Goal: Task Accomplishment & Management: Manage account settings

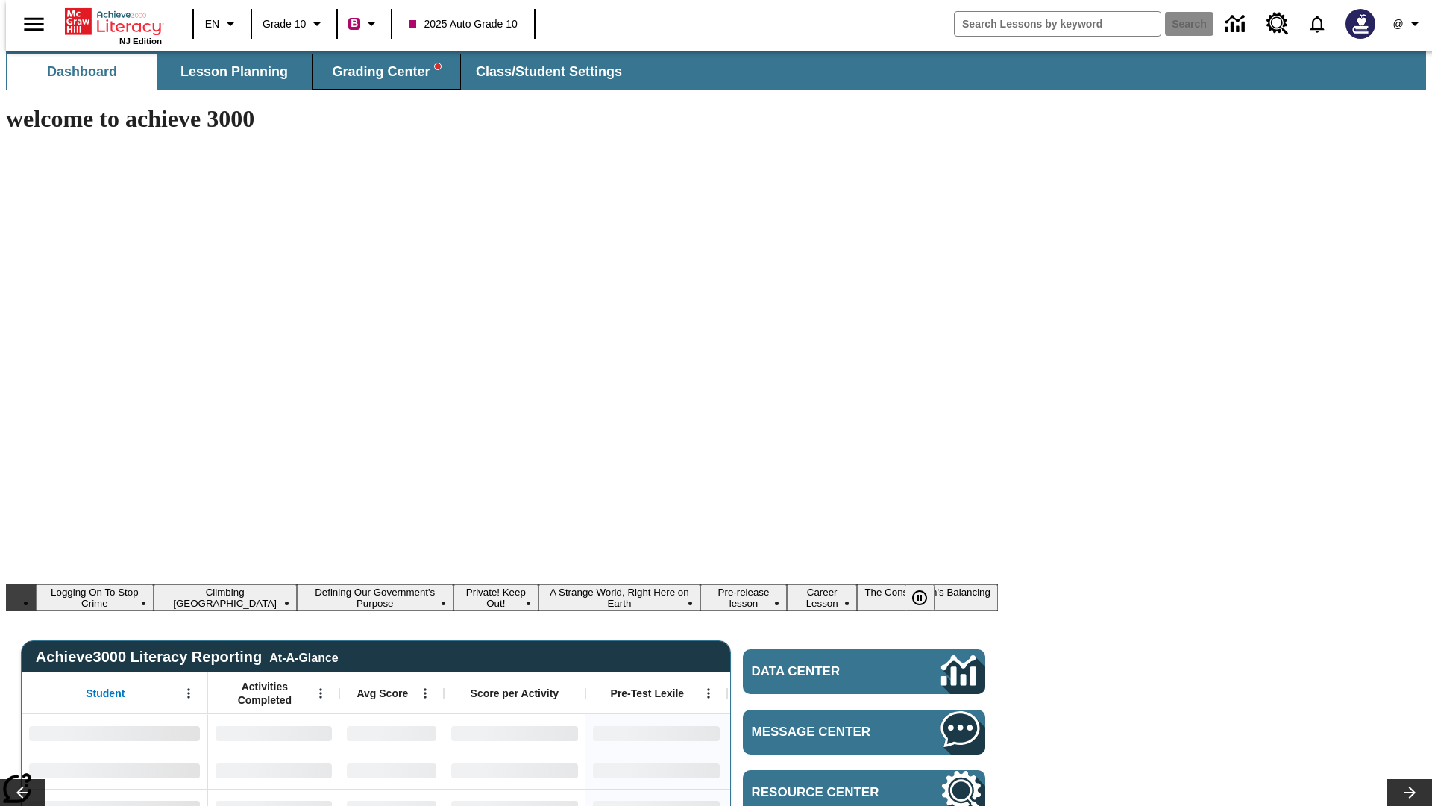
click at [380, 72] on span "Grading Center" at bounding box center [386, 71] width 108 height 17
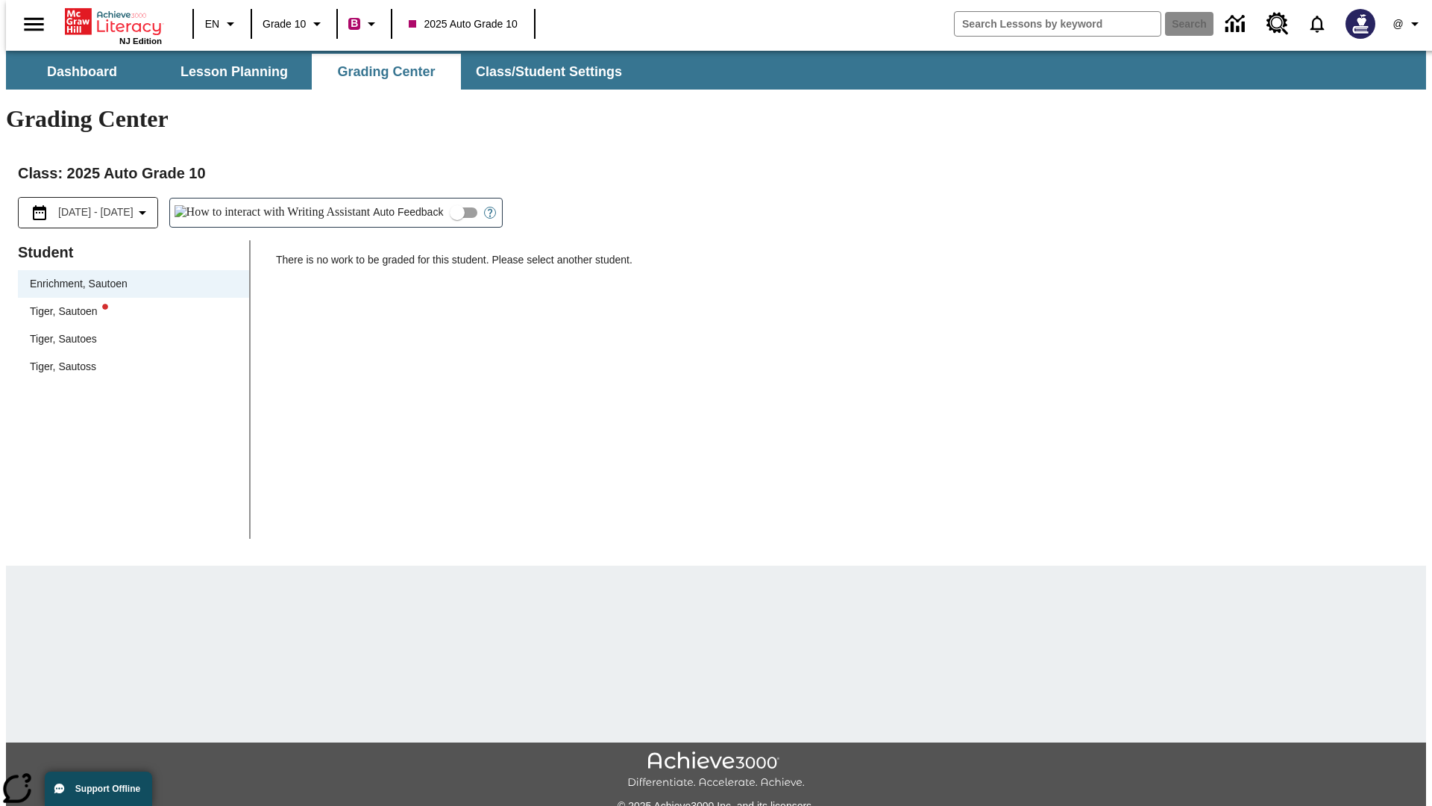
click at [128, 304] on div "Tiger, Sautoen" at bounding box center [133, 312] width 207 height 16
click at [415, 198] on input "Auto Feedback" at bounding box center [457, 212] width 85 height 28
checkbox input "true"
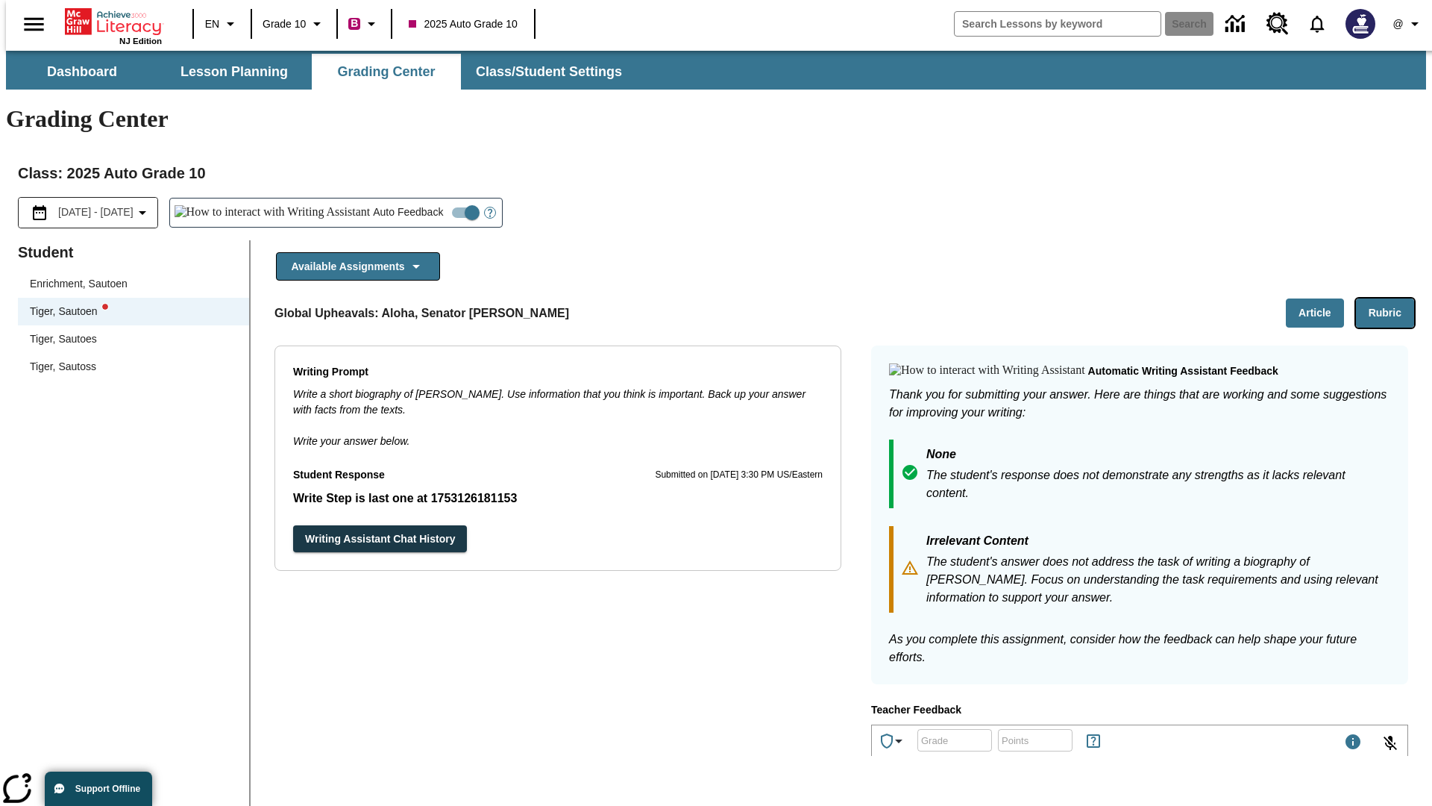
click at [1391, 298] on button "Rubric" at bounding box center [1385, 312] width 58 height 29
click at [1321, 298] on button "Article" at bounding box center [1315, 312] width 58 height 29
click at [222, 24] on icon "Language: EN, Select a language" at bounding box center [231, 24] width 18 height 18
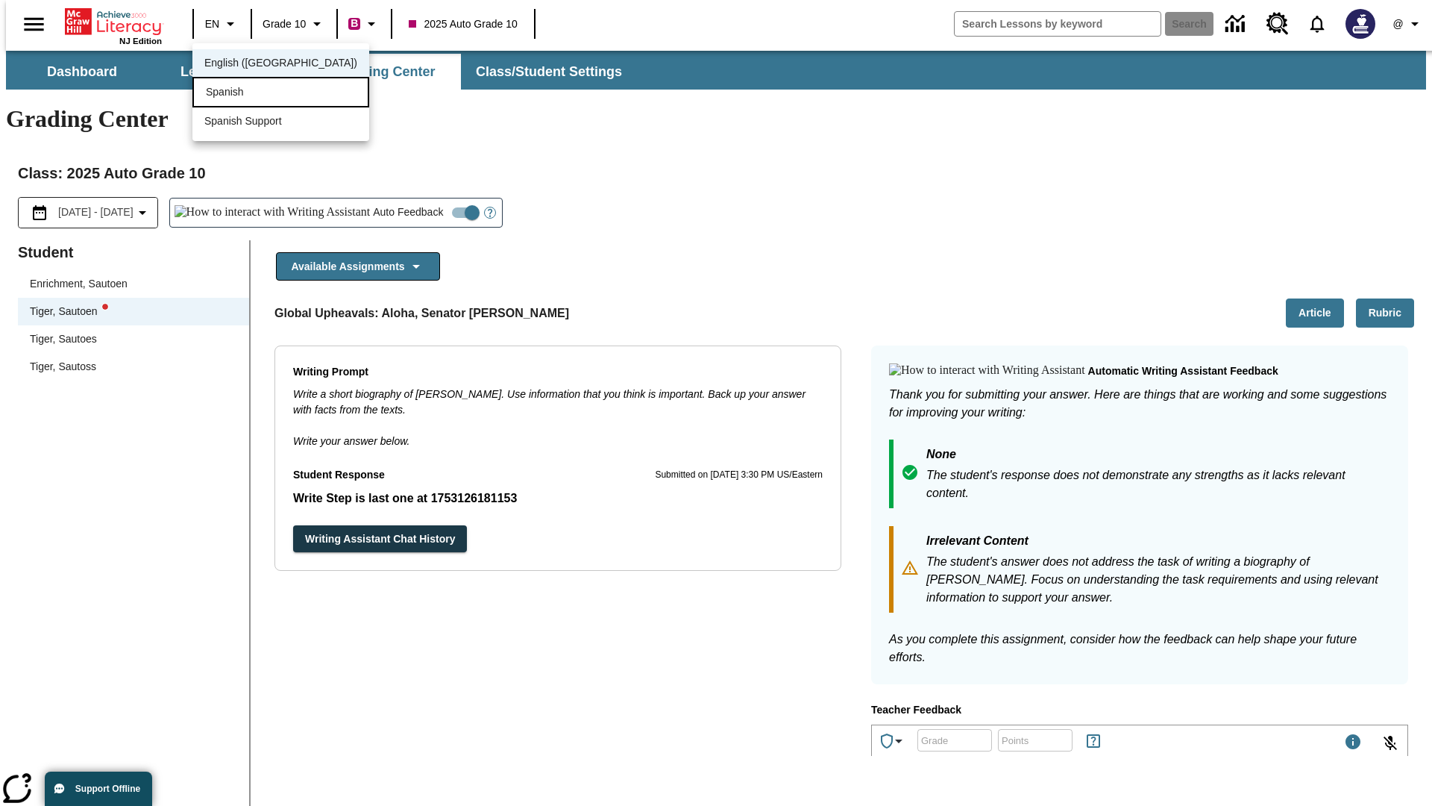
click at [248, 93] on div "Spanish" at bounding box center [280, 92] width 177 height 31
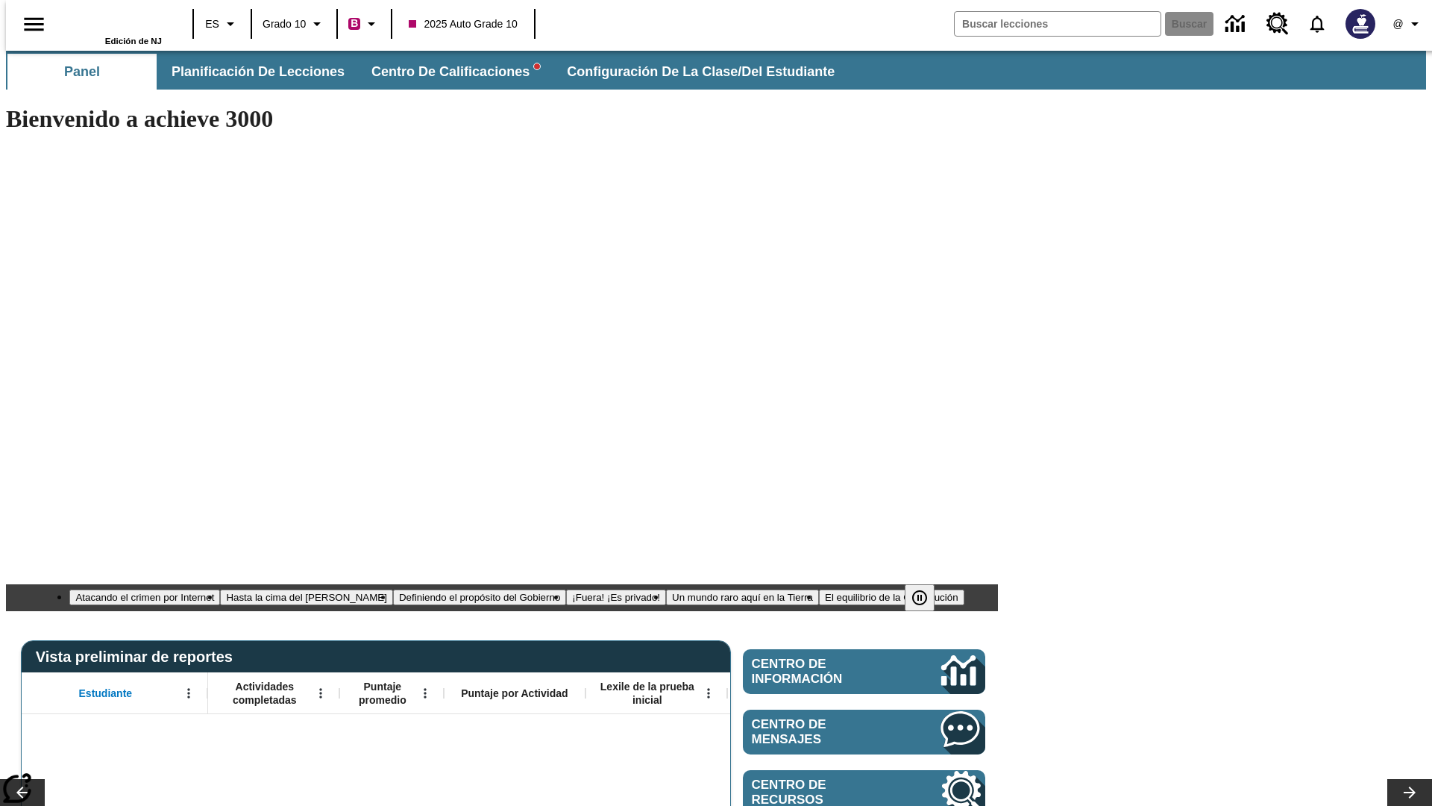
type input "-1"
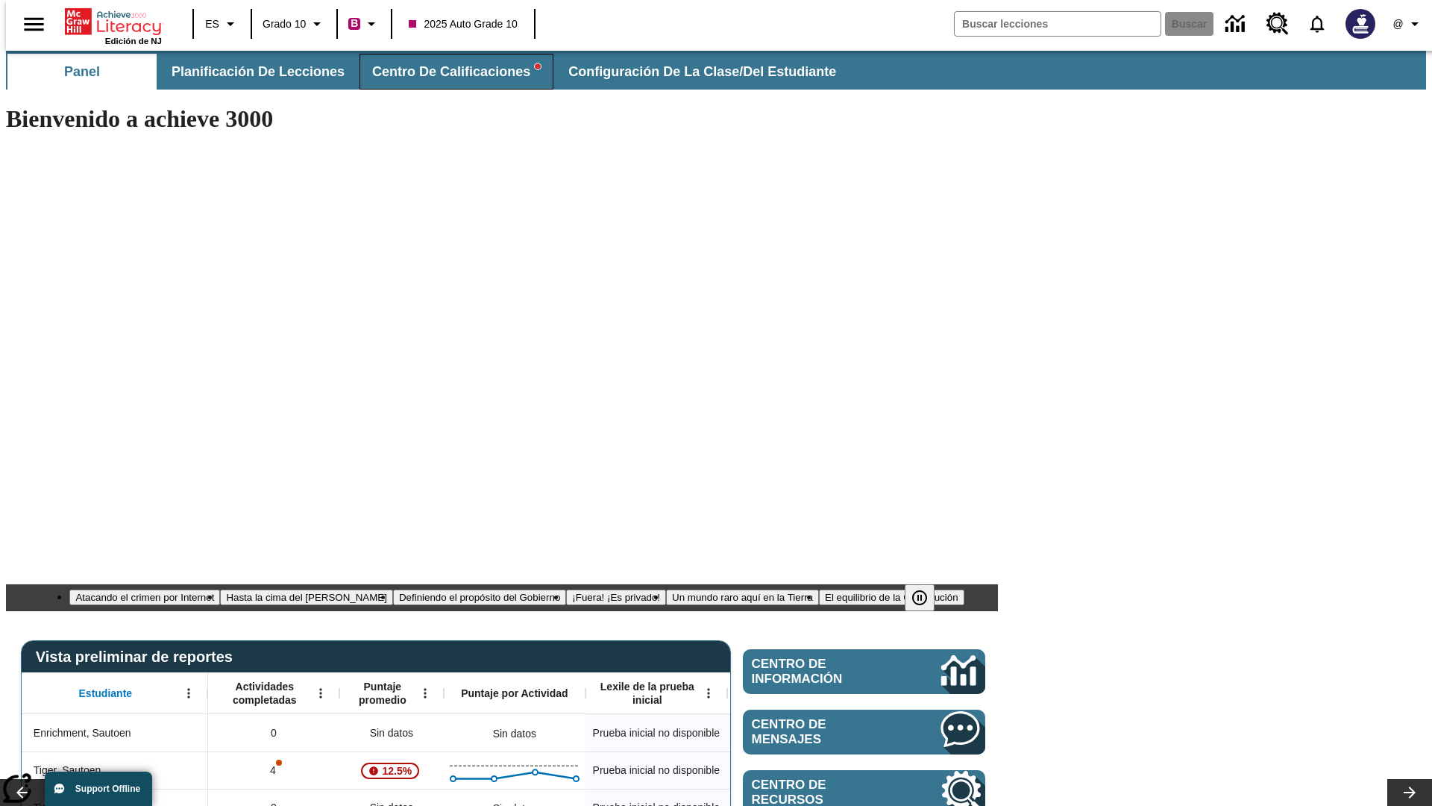
click at [444, 72] on span "Centro de calificaciones" at bounding box center [456, 71] width 169 height 17
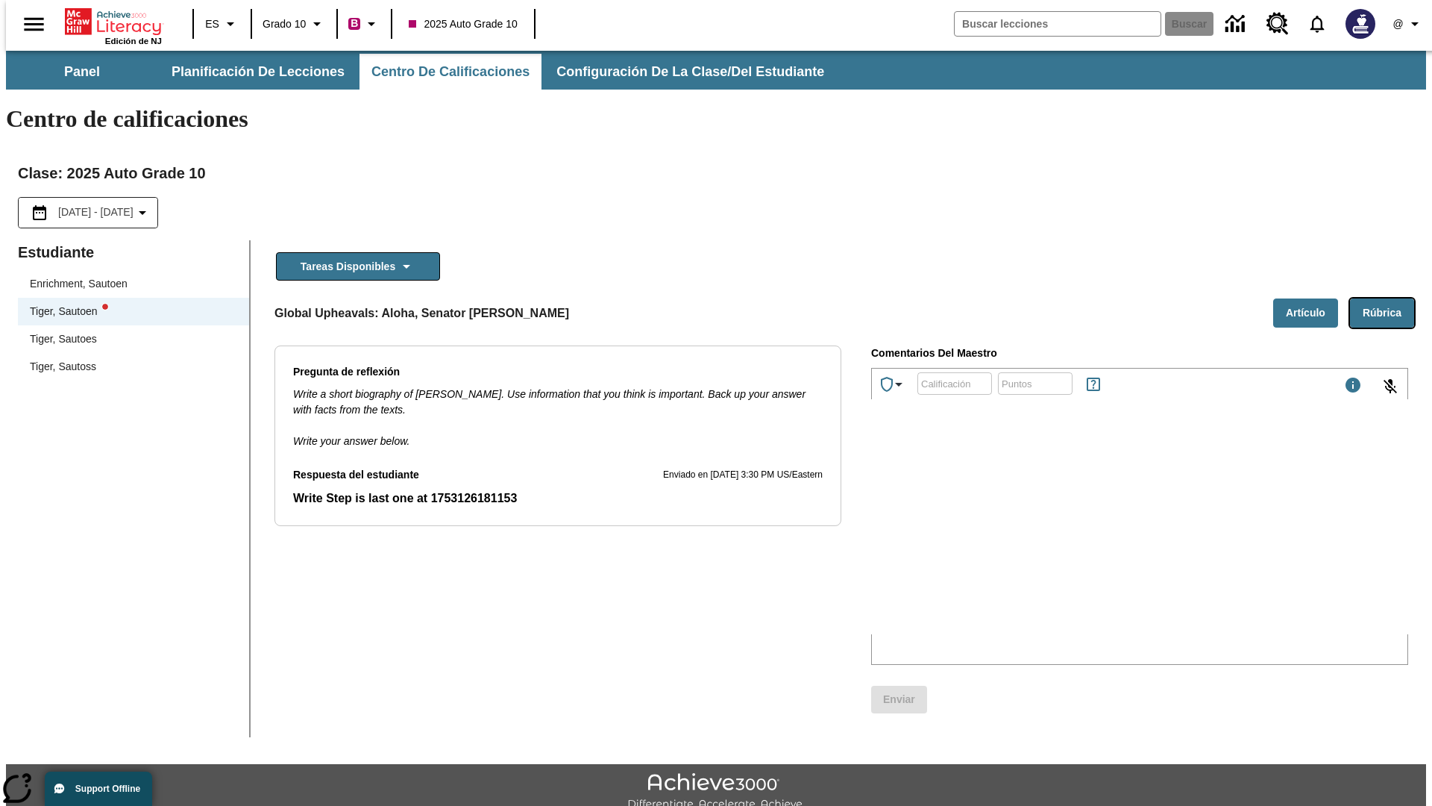
click at [1388, 298] on button "Rúbrica" at bounding box center [1382, 312] width 64 height 29
